Goal: Task Accomplishment & Management: Complete application form

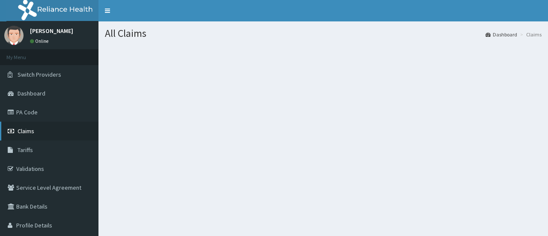
click at [29, 132] on span "Claims" at bounding box center [26, 131] width 17 height 8
click at [29, 130] on span "Claims" at bounding box center [26, 131] width 17 height 8
click at [35, 149] on link "Tariffs" at bounding box center [49, 149] width 98 height 19
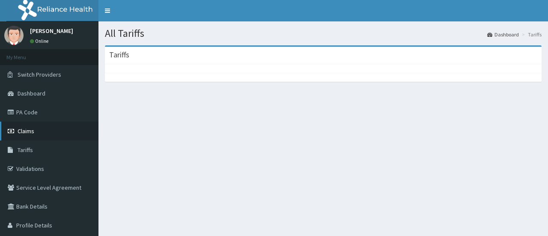
click at [40, 135] on link "Claims" at bounding box center [49, 131] width 98 height 19
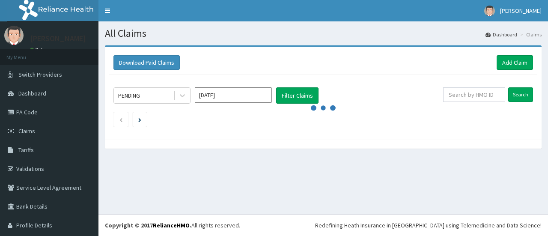
click at [345, 55] on div "Download Paid Claims Add Claim" at bounding box center [322, 62] width 419 height 15
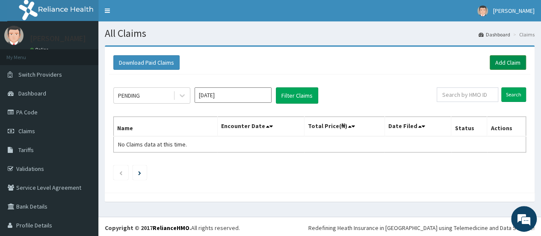
click at [509, 61] on link "Add Claim" at bounding box center [508, 62] width 36 height 15
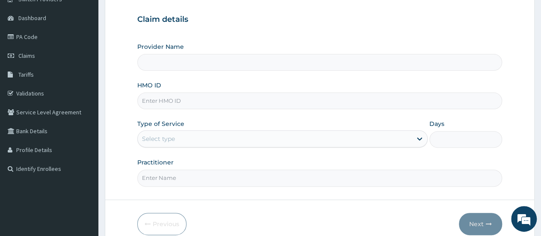
scroll to position [28, 0]
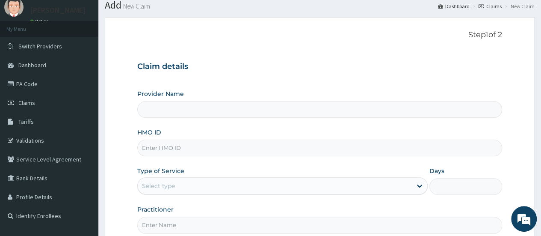
type input "Blueroom Care (VIRTUAL SESSIONS ONLY)"
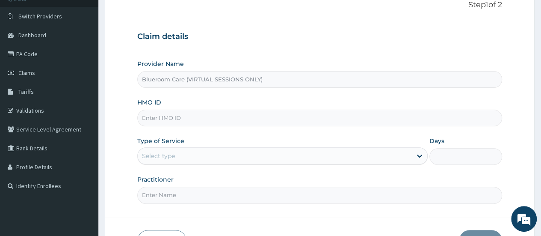
scroll to position [71, 0]
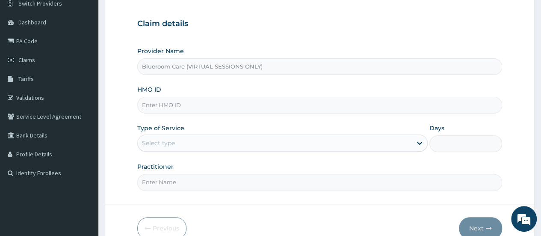
click at [220, 105] on input "HMO ID" at bounding box center [319, 105] width 365 height 17
click at [334, 138] on div "Select type" at bounding box center [275, 143] width 274 height 14
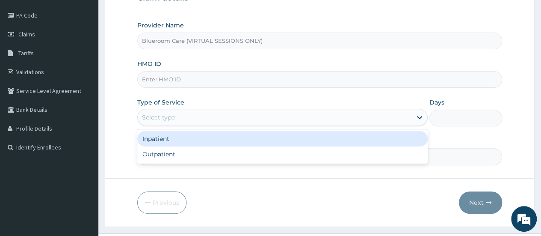
scroll to position [114, 0]
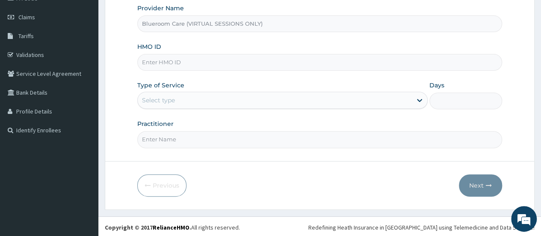
click at [335, 161] on div at bounding box center [319, 161] width 429 height 0
click at [210, 137] on input "Practitioner" at bounding box center [319, 139] width 365 height 17
type input "Blueroomcare"
click at [203, 102] on div "Select type" at bounding box center [275, 100] width 274 height 14
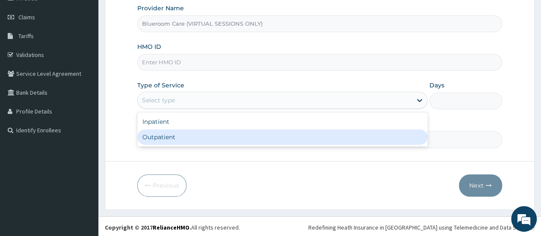
click at [186, 133] on div "Outpatient" at bounding box center [282, 136] width 291 height 15
type input "1"
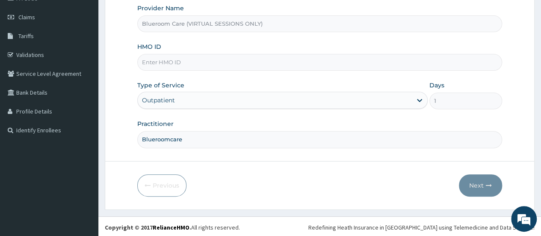
click at [211, 59] on input "HMO ID" at bounding box center [319, 62] width 365 height 17
type input "ULE/10344/A"
click at [474, 184] on button "Next" at bounding box center [480, 185] width 43 height 22
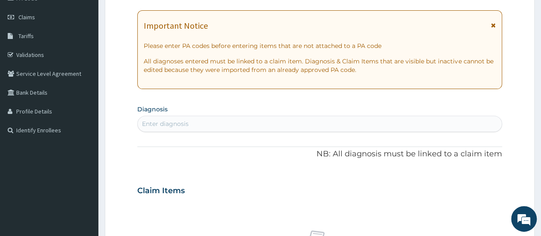
click at [226, 122] on div "Enter diagnosis" at bounding box center [320, 124] width 364 height 14
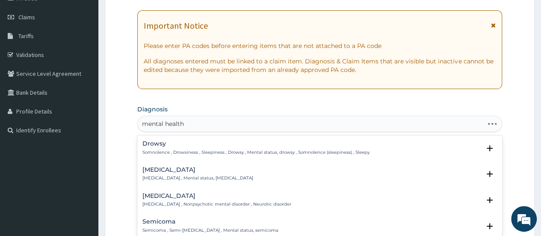
type input "mental health"
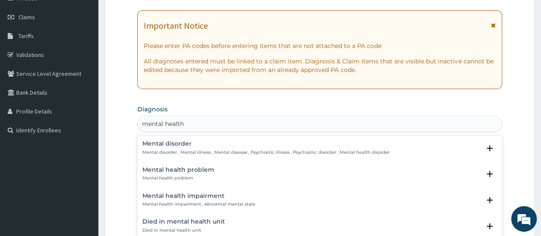
click at [178, 169] on h4 "Mental health problem" at bounding box center [179, 170] width 72 height 6
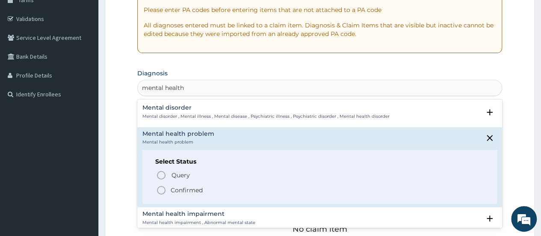
scroll to position [242, 0]
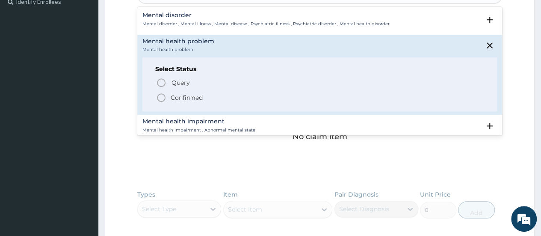
click at [160, 98] on icon "status option filled" at bounding box center [161, 97] width 10 height 10
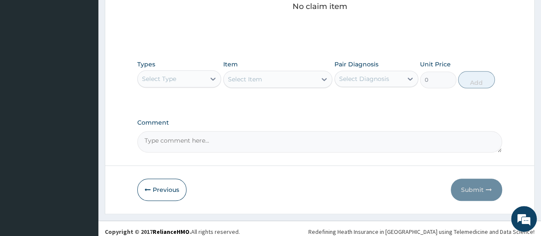
scroll to position [380, 0]
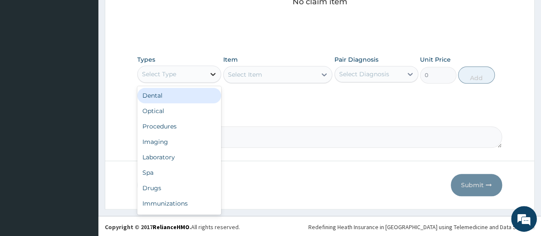
click at [206, 72] on div at bounding box center [212, 73] width 15 height 15
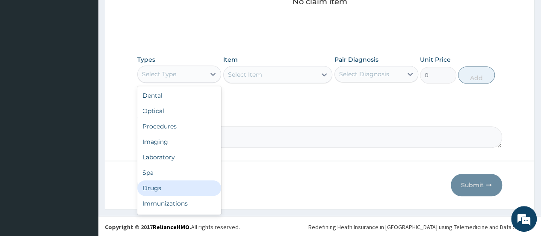
scroll to position [29, 0]
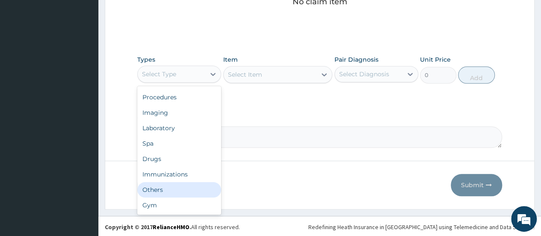
click at [174, 187] on div "Others" at bounding box center [179, 189] width 84 height 15
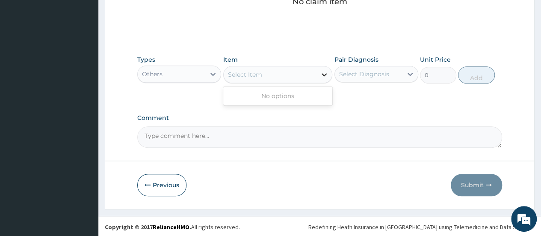
click at [321, 74] on icon at bounding box center [324, 74] width 9 height 9
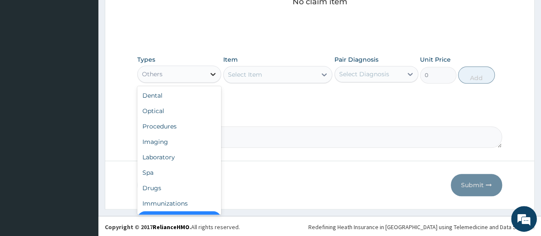
click at [211, 74] on icon at bounding box center [213, 74] width 9 height 9
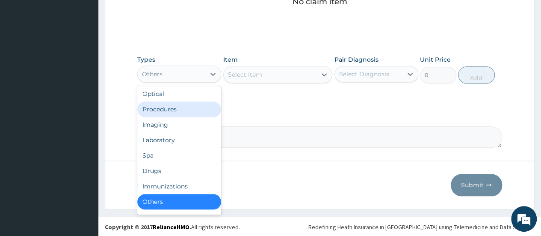
click at [193, 108] on div "Procedures" at bounding box center [179, 108] width 84 height 15
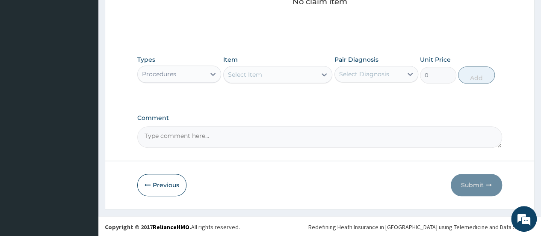
click at [321, 75] on icon at bounding box center [324, 74] width 9 height 9
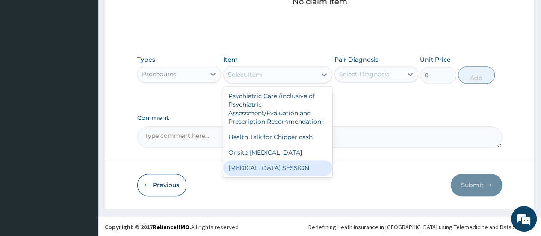
click at [290, 167] on div "PSYCHOTHERAPY SESSION" at bounding box center [278, 167] width 110 height 15
type input "12000"
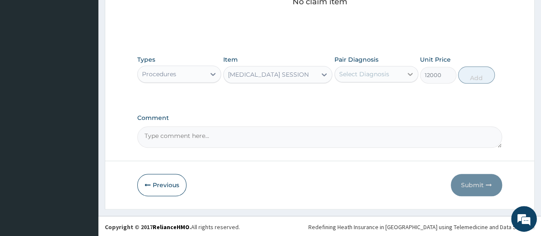
click at [404, 73] on div at bounding box center [410, 73] width 15 height 15
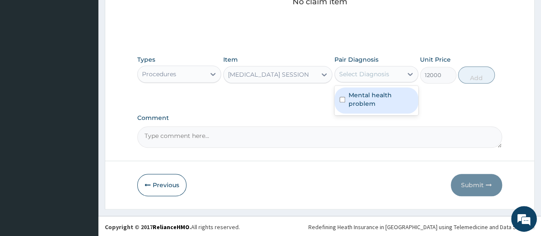
click at [372, 94] on label "Mental health problem" at bounding box center [381, 99] width 65 height 17
checkbox input "true"
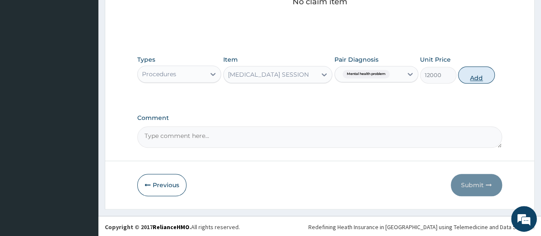
click at [475, 76] on button "Add" at bounding box center [476, 74] width 36 height 17
type input "0"
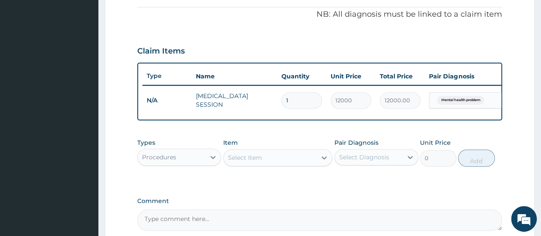
scroll to position [303, 0]
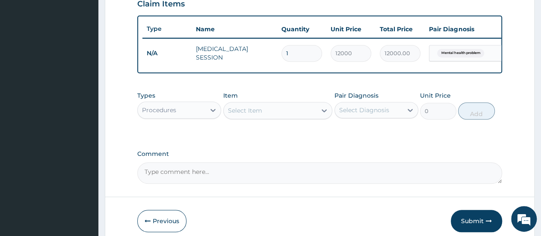
click at [306, 53] on input "1" at bounding box center [302, 53] width 41 height 17
type input "0.00"
type input "4"
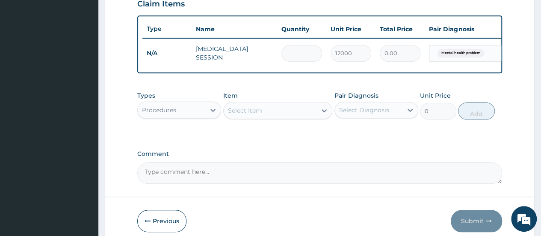
type input "48000.00"
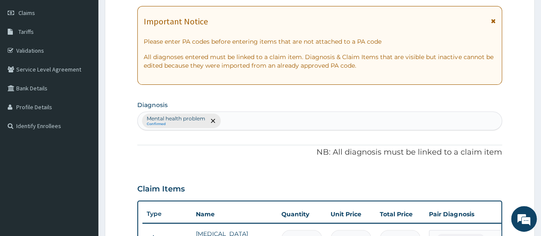
scroll to position [46, 0]
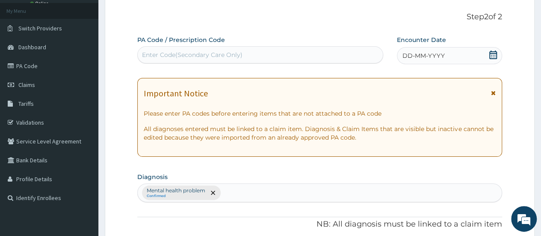
type input "4"
